Goal: Find specific page/section: Find specific page/section

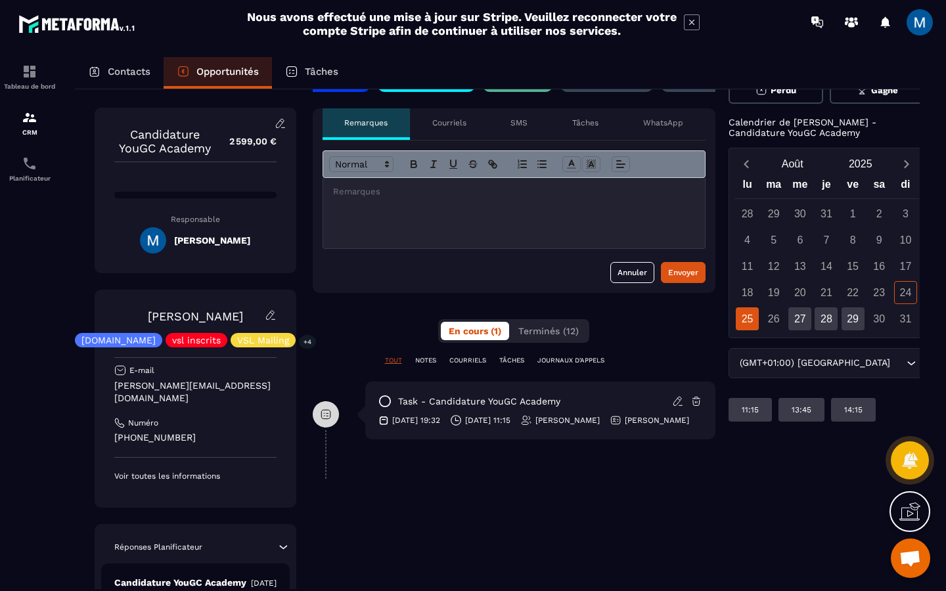
scroll to position [19, 0]
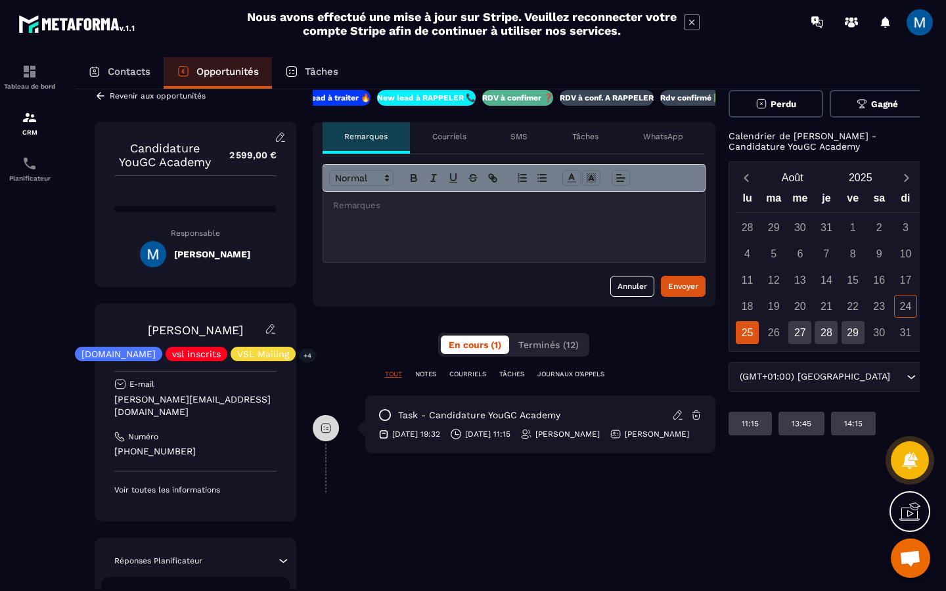
click at [615, 103] on div "RDV à conf. A RAPPELER" at bounding box center [606, 98] width 94 height 16
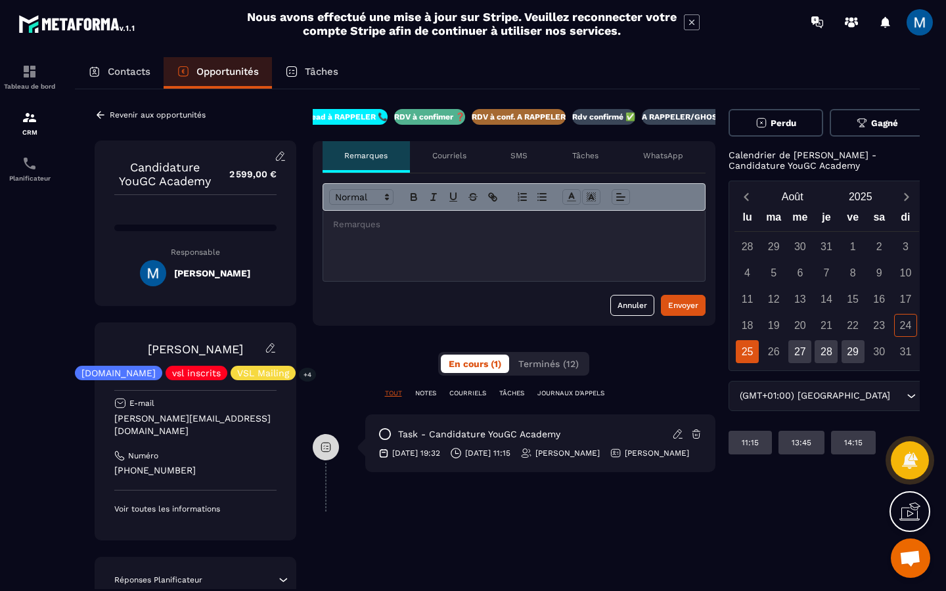
scroll to position [0, 112]
click at [102, 116] on icon at bounding box center [101, 115] width 12 height 12
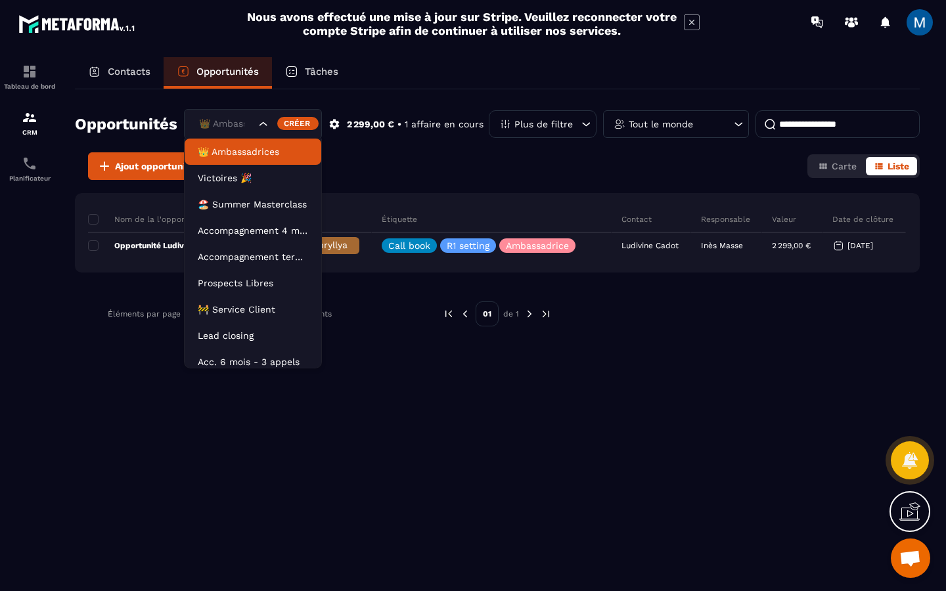
click at [270, 125] on icon "Search for option" at bounding box center [263, 124] width 13 height 13
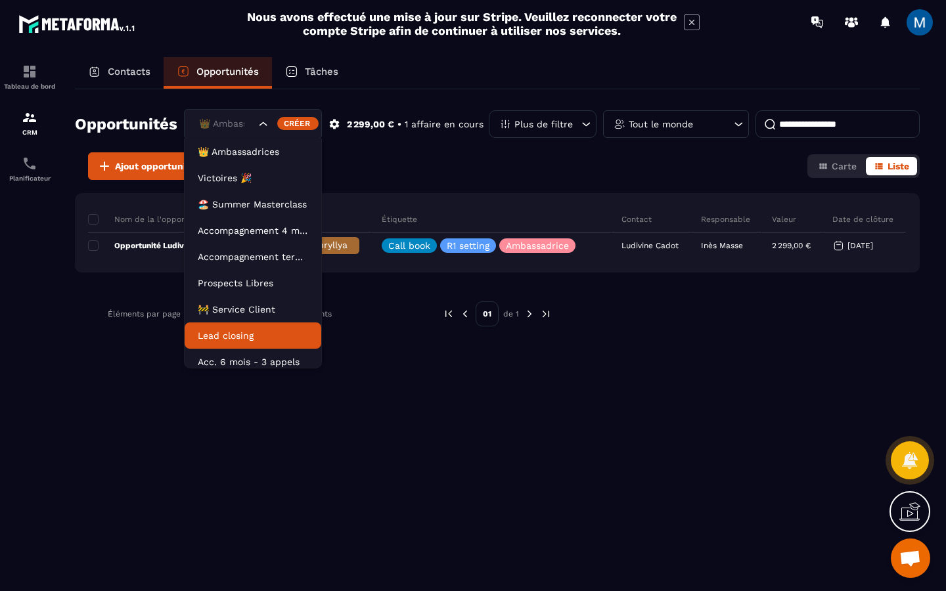
click at [250, 337] on p "Lead closing" at bounding box center [253, 335] width 110 height 13
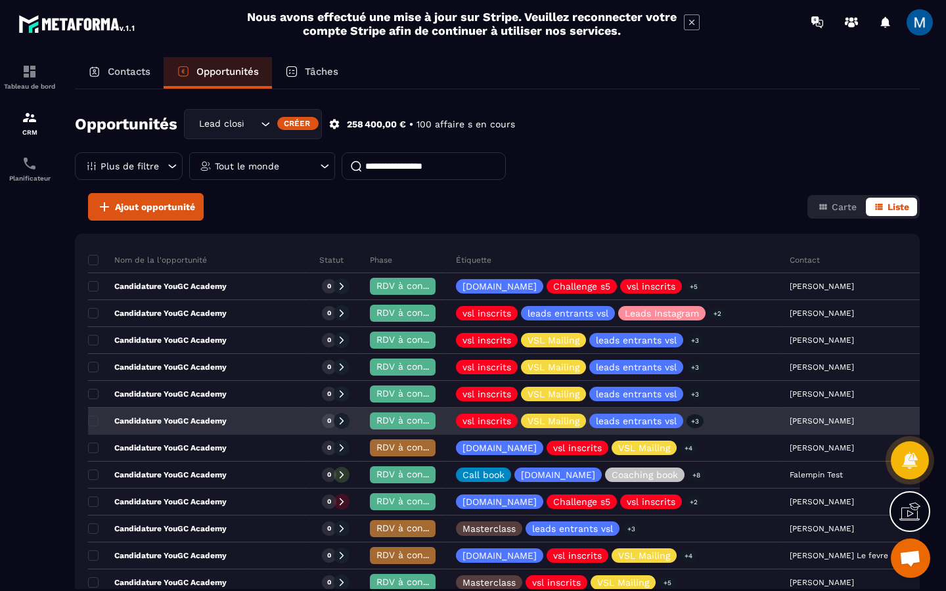
click at [225, 422] on p "Candidature YouGC Academy" at bounding box center [157, 421] width 139 height 11
